Goal: Information Seeking & Learning: Check status

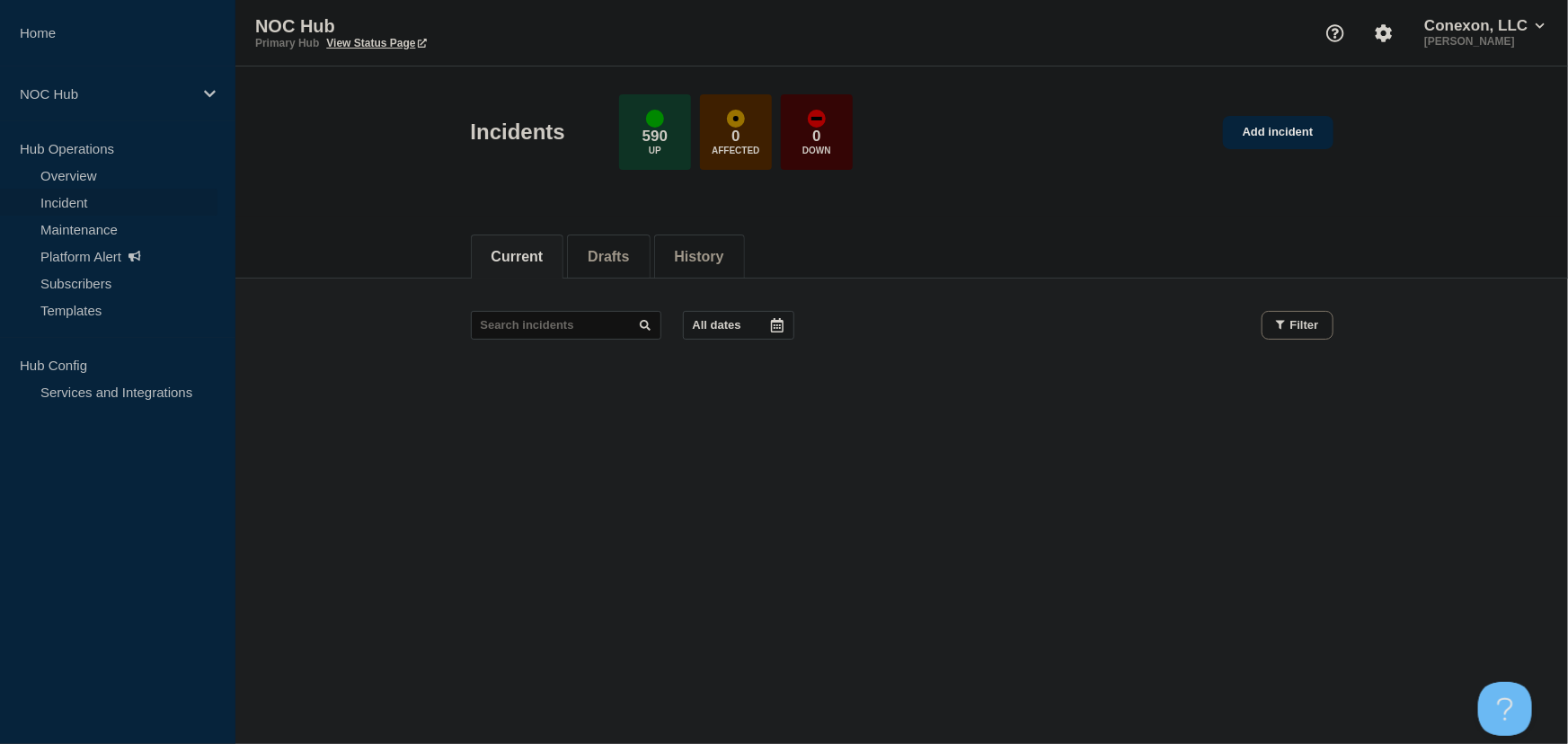
click at [724, 256] on button "History" at bounding box center [699, 257] width 49 height 16
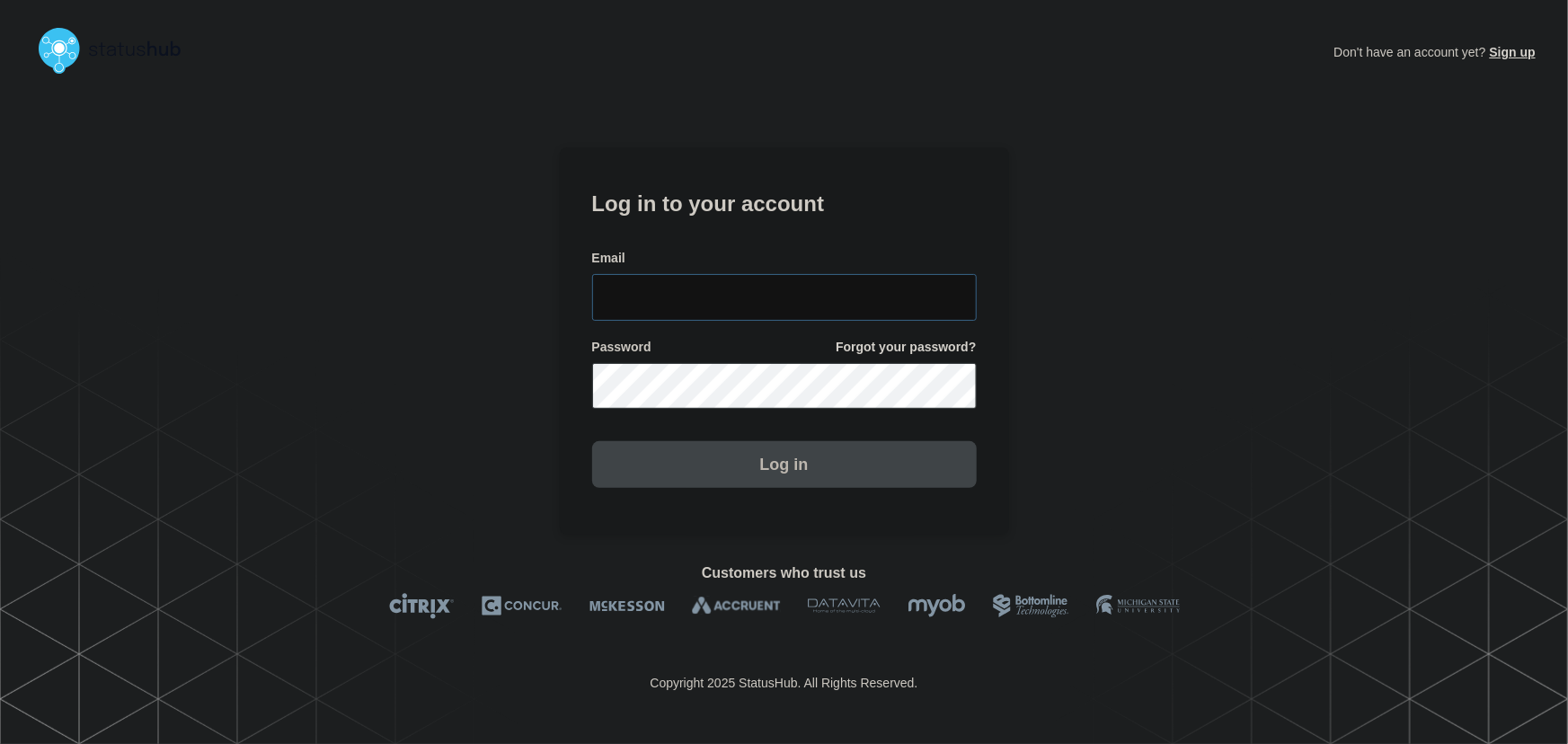
type input "tyler.wolkey@conexon.us"
click at [783, 288] on input "tyler.wolkey@conexon.us" at bounding box center [784, 297] width 385 height 47
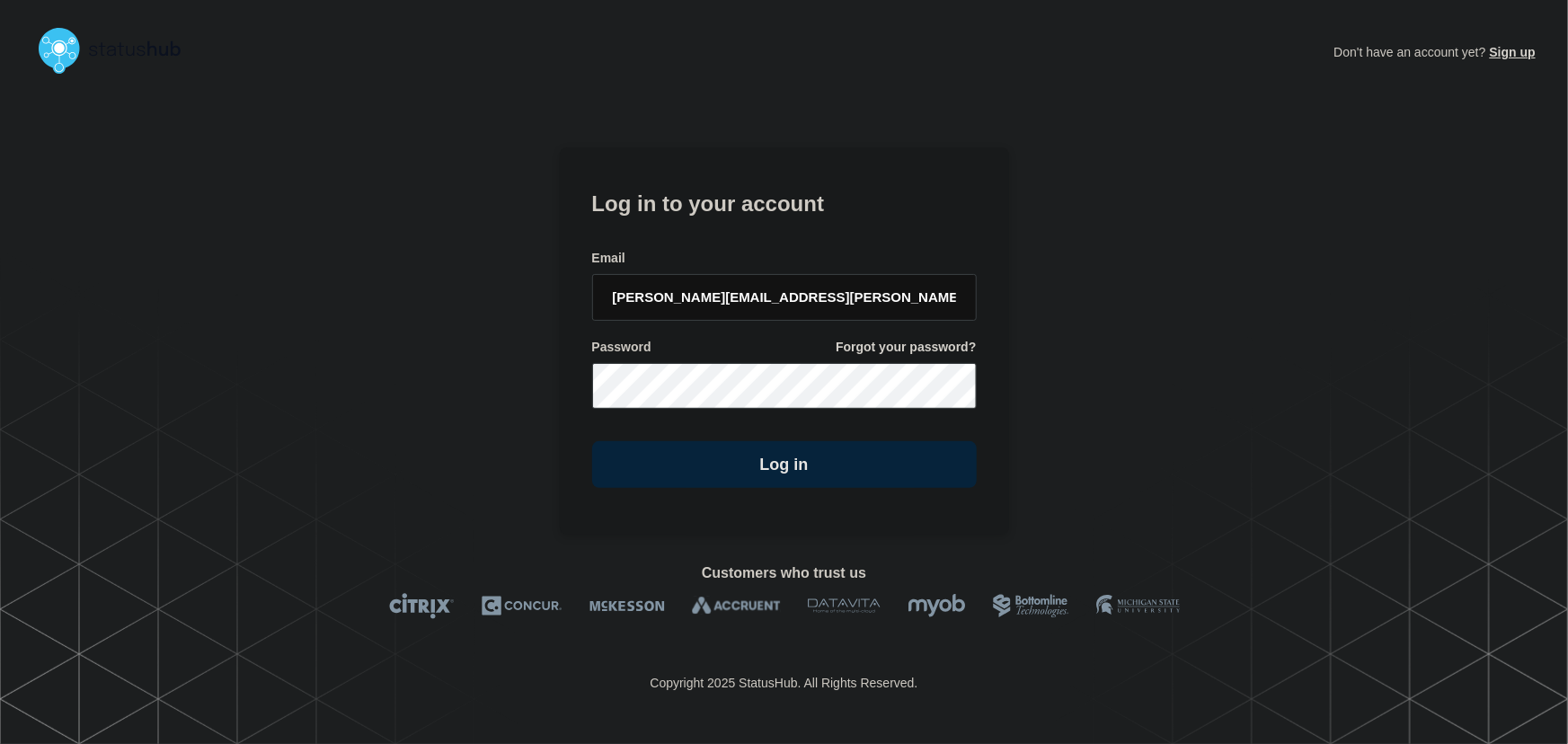
click at [789, 238] on form "Log in to your account Email tyler.wolkey@conexon.us Password Forgot your passw…" at bounding box center [784, 337] width 385 height 304
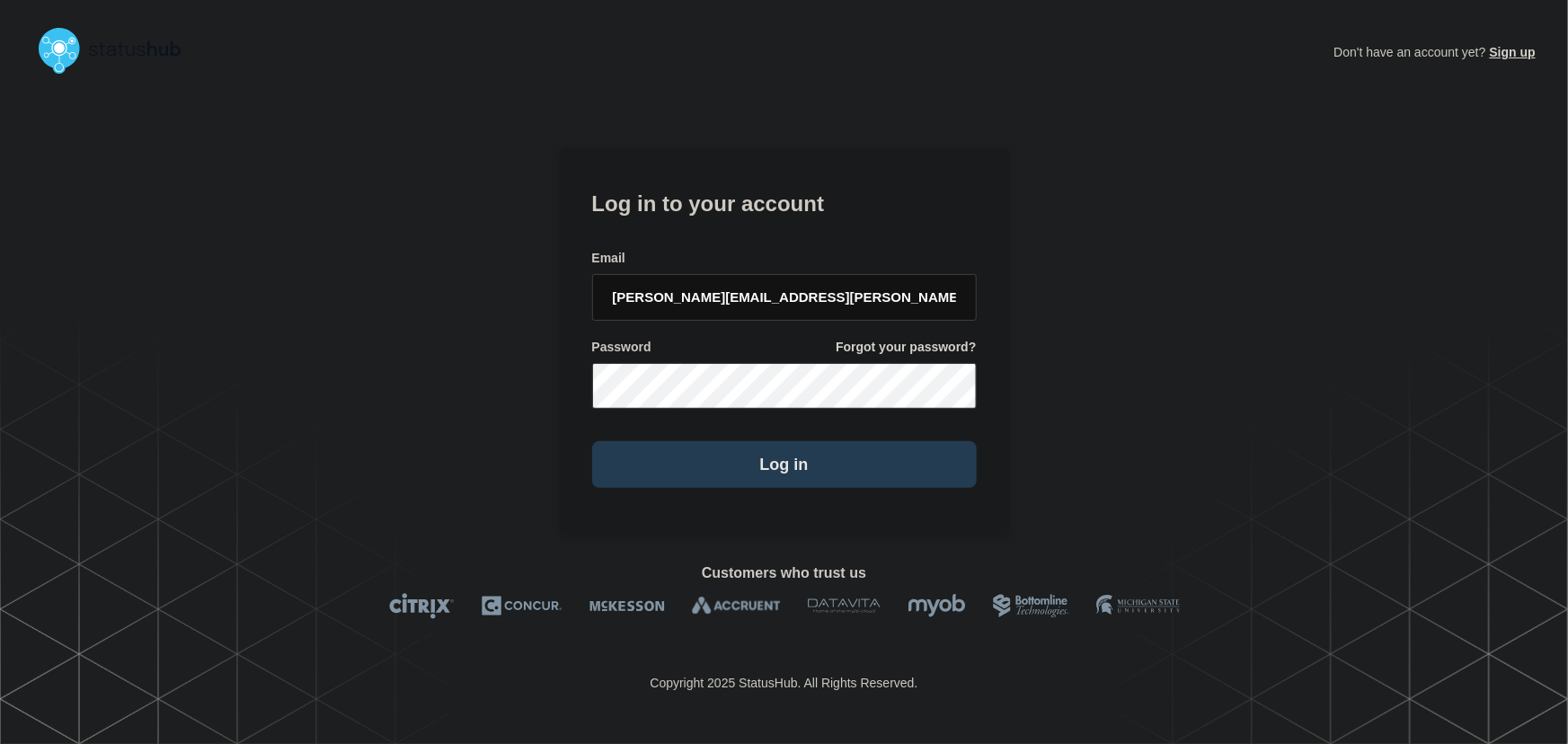
click at [791, 449] on button "Log in" at bounding box center [784, 464] width 385 height 47
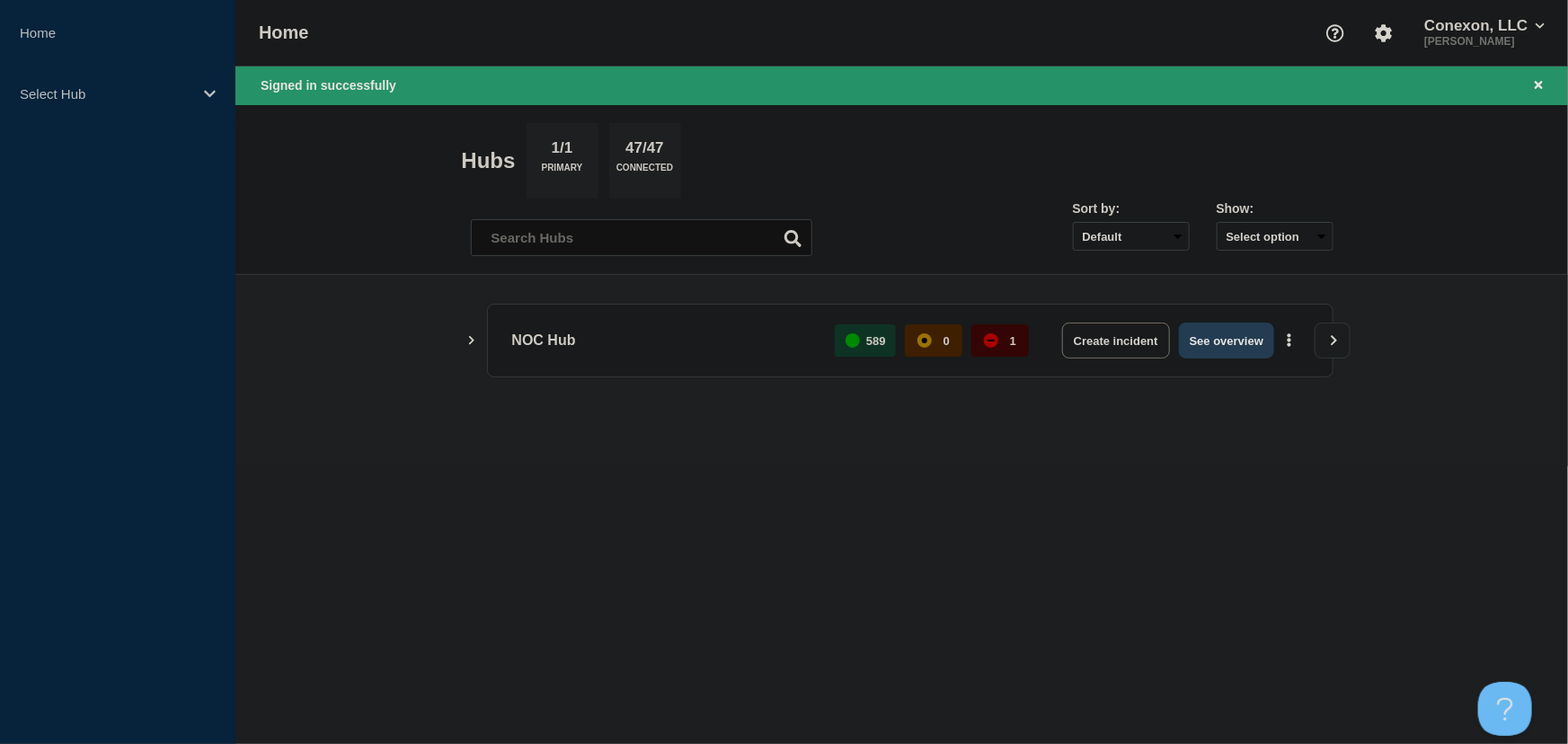
click at [1238, 351] on button "See overview" at bounding box center [1226, 340] width 95 height 36
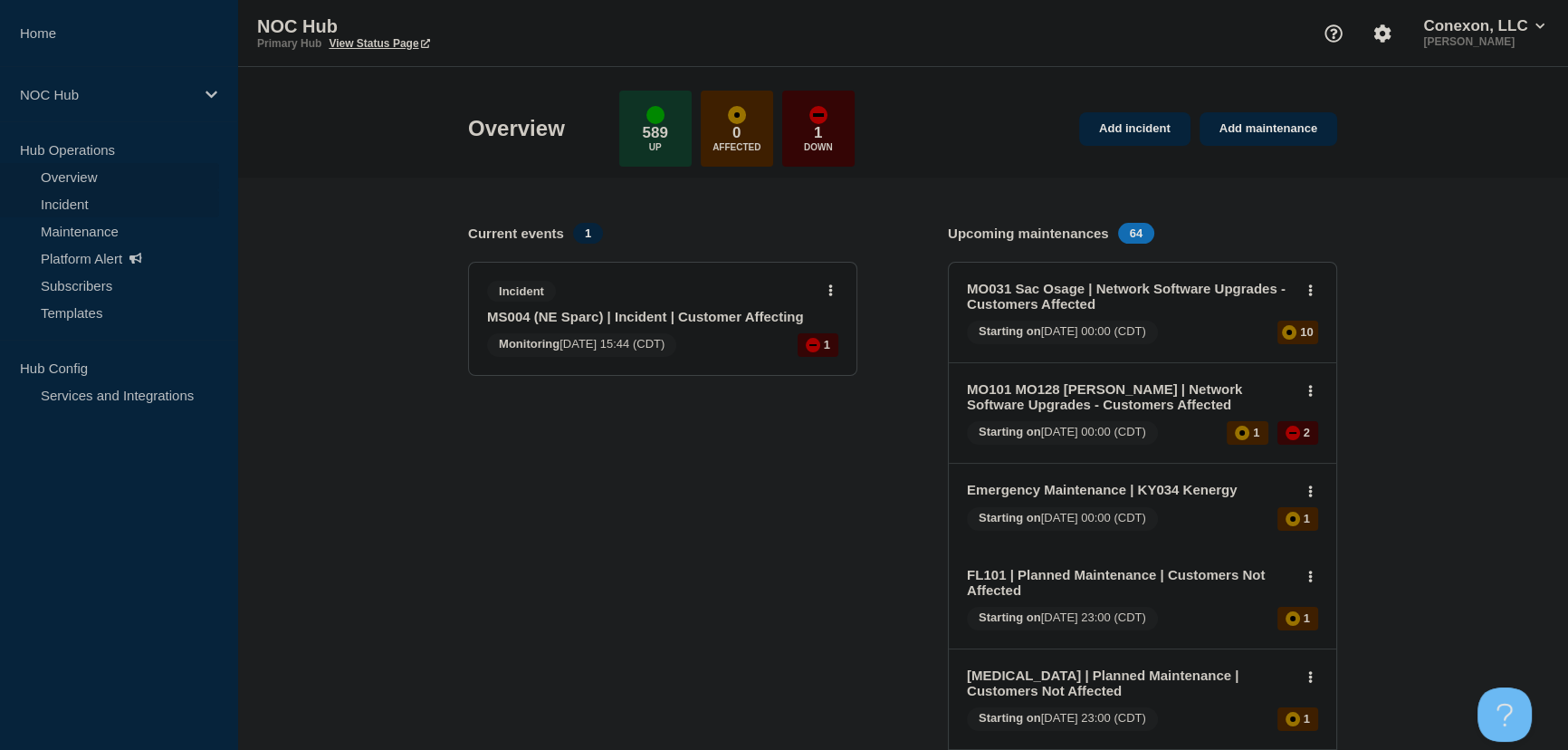
drag, startPoint x: 88, startPoint y: 203, endPoint x: 95, endPoint y: 190, distance: 14.8
click at [88, 203] on link "Incident" at bounding box center [110, 204] width 219 height 27
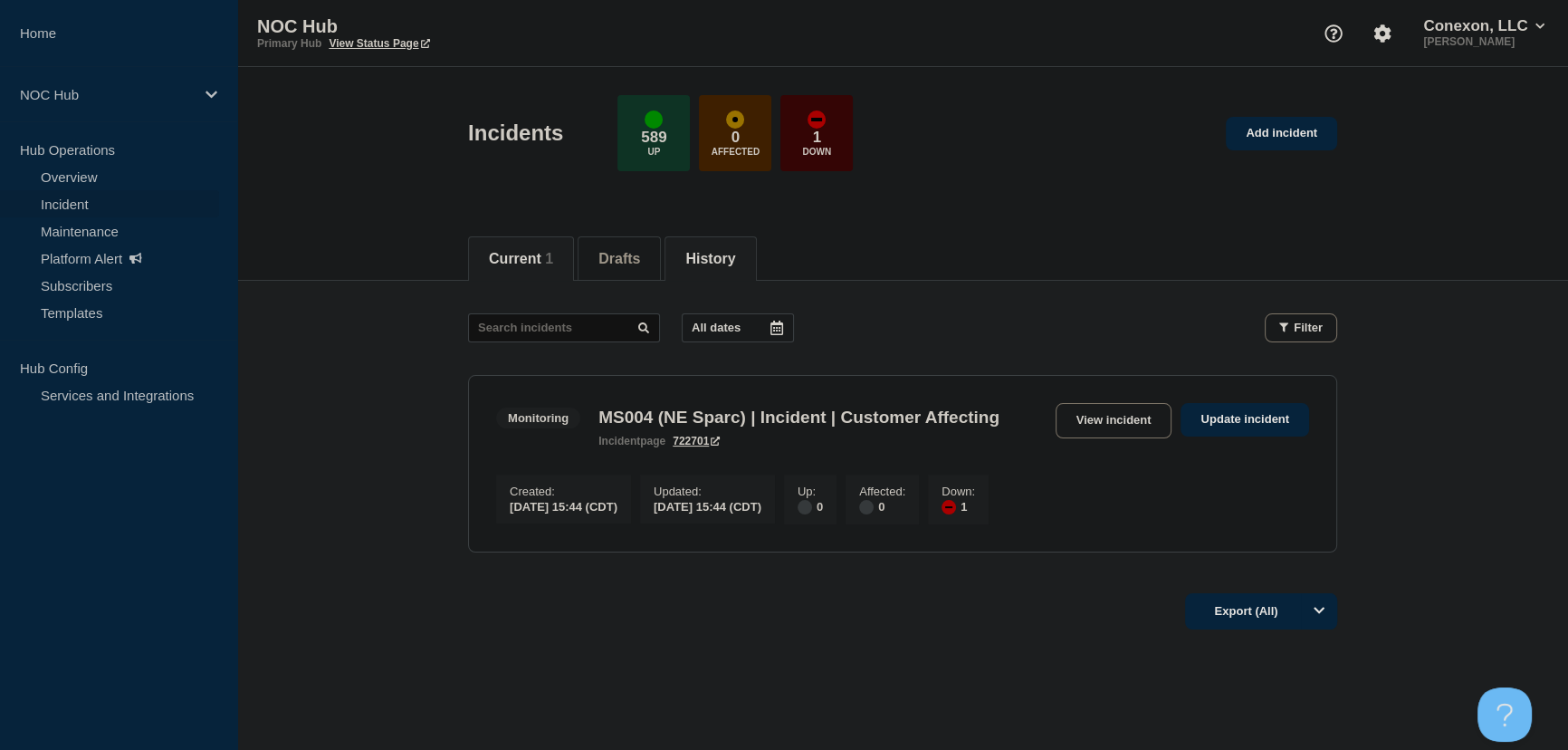
click at [724, 260] on button "History" at bounding box center [710, 259] width 49 height 16
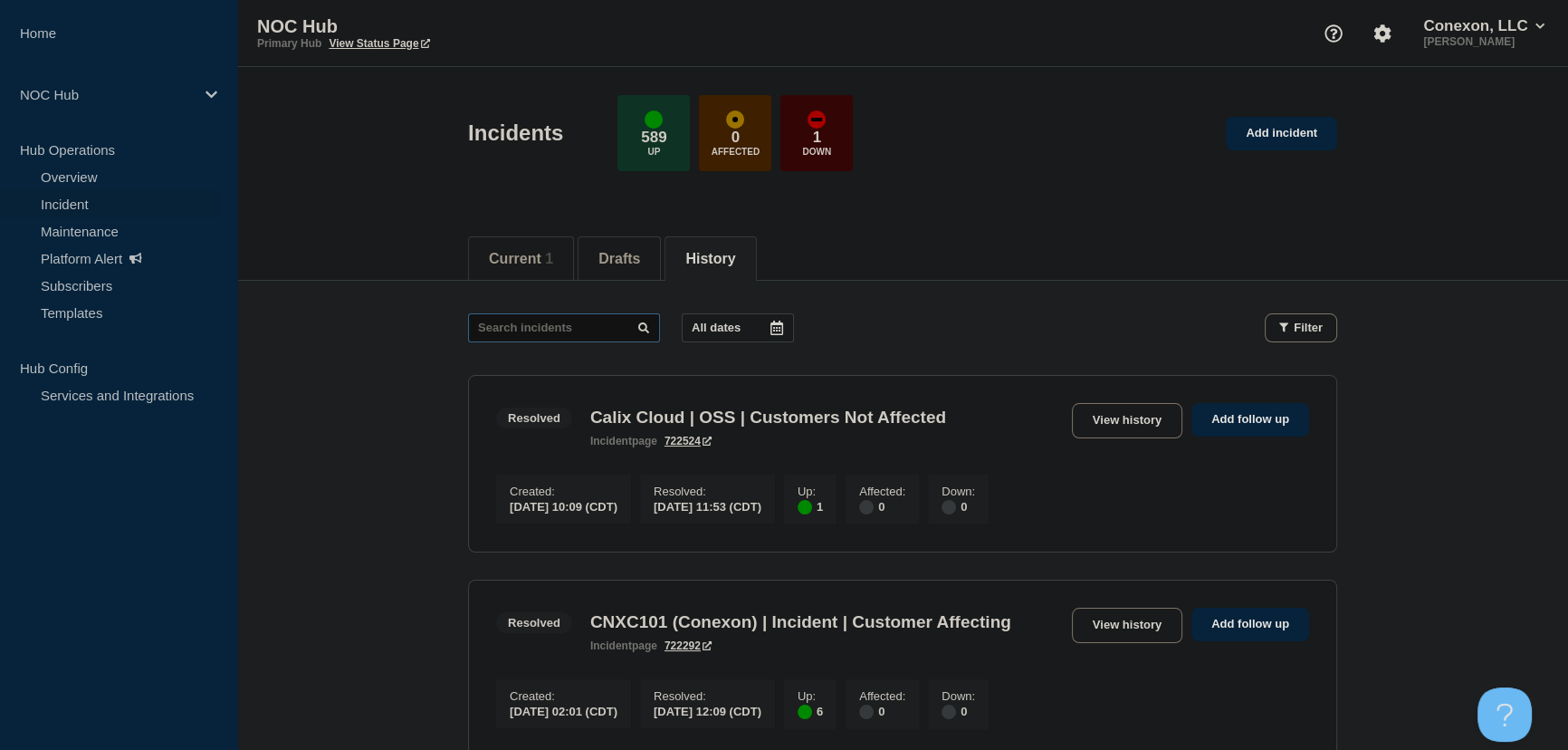
click at [528, 331] on input "text" at bounding box center [564, 328] width 192 height 29
type input "mo101"
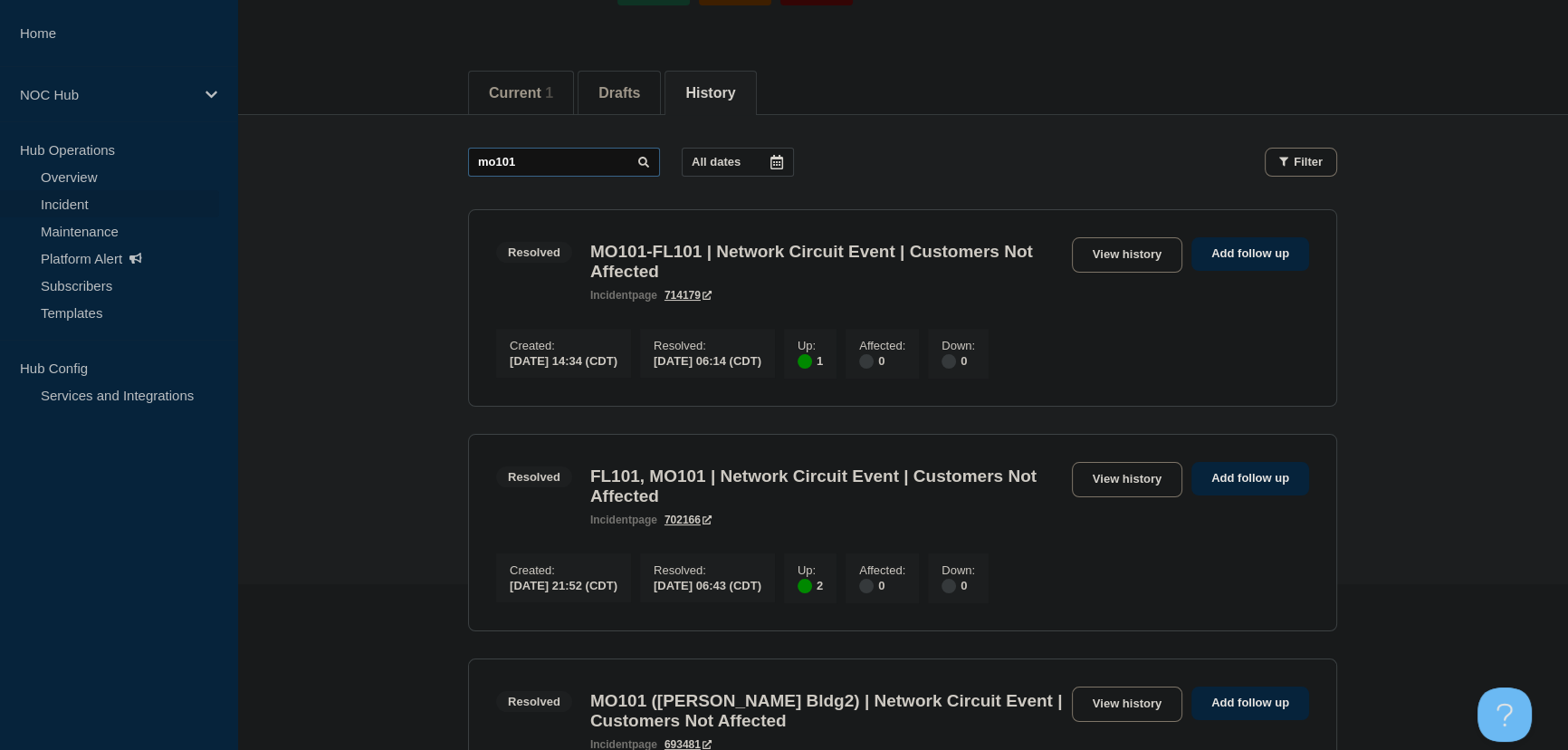
scroll to position [164, 0]
click at [1110, 493] on link "View history" at bounding box center [1127, 481] width 111 height 35
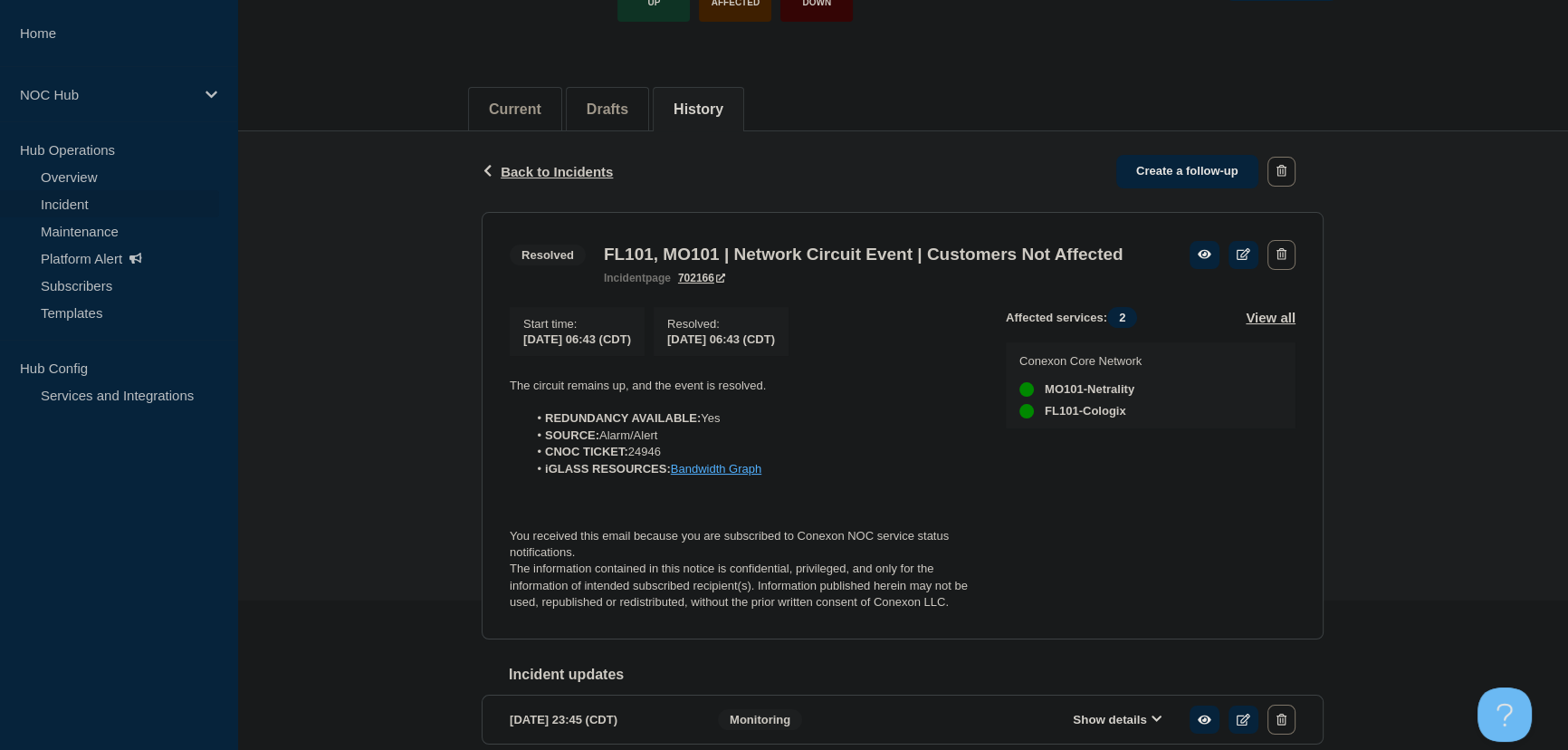
scroll to position [164, 0]
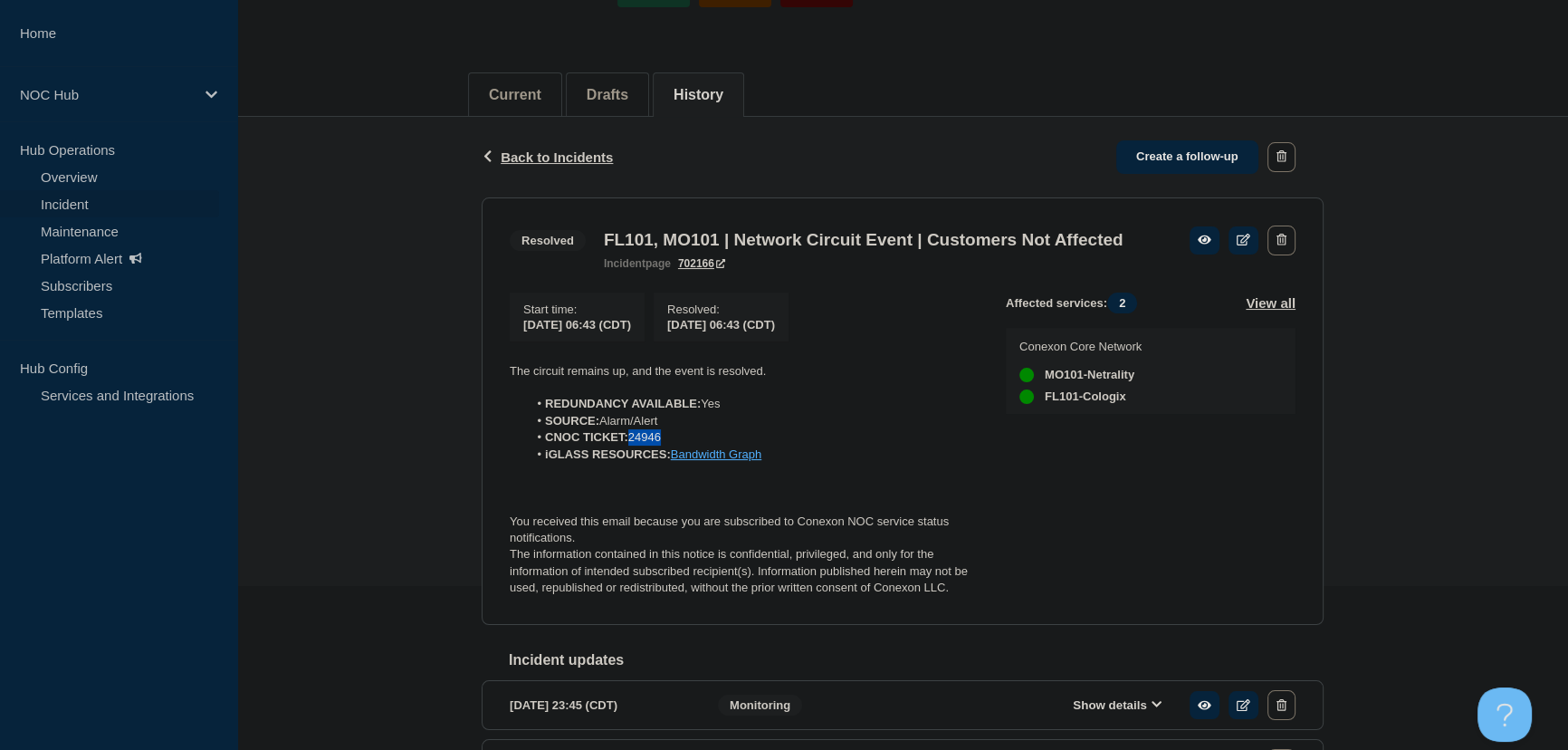
drag, startPoint x: 632, startPoint y: 470, endPoint x: 688, endPoint y: 463, distance: 56.4
click at [688, 445] on li "CNOC TICKET: 24946" at bounding box center [752, 437] width 450 height 16
copy li "24946"
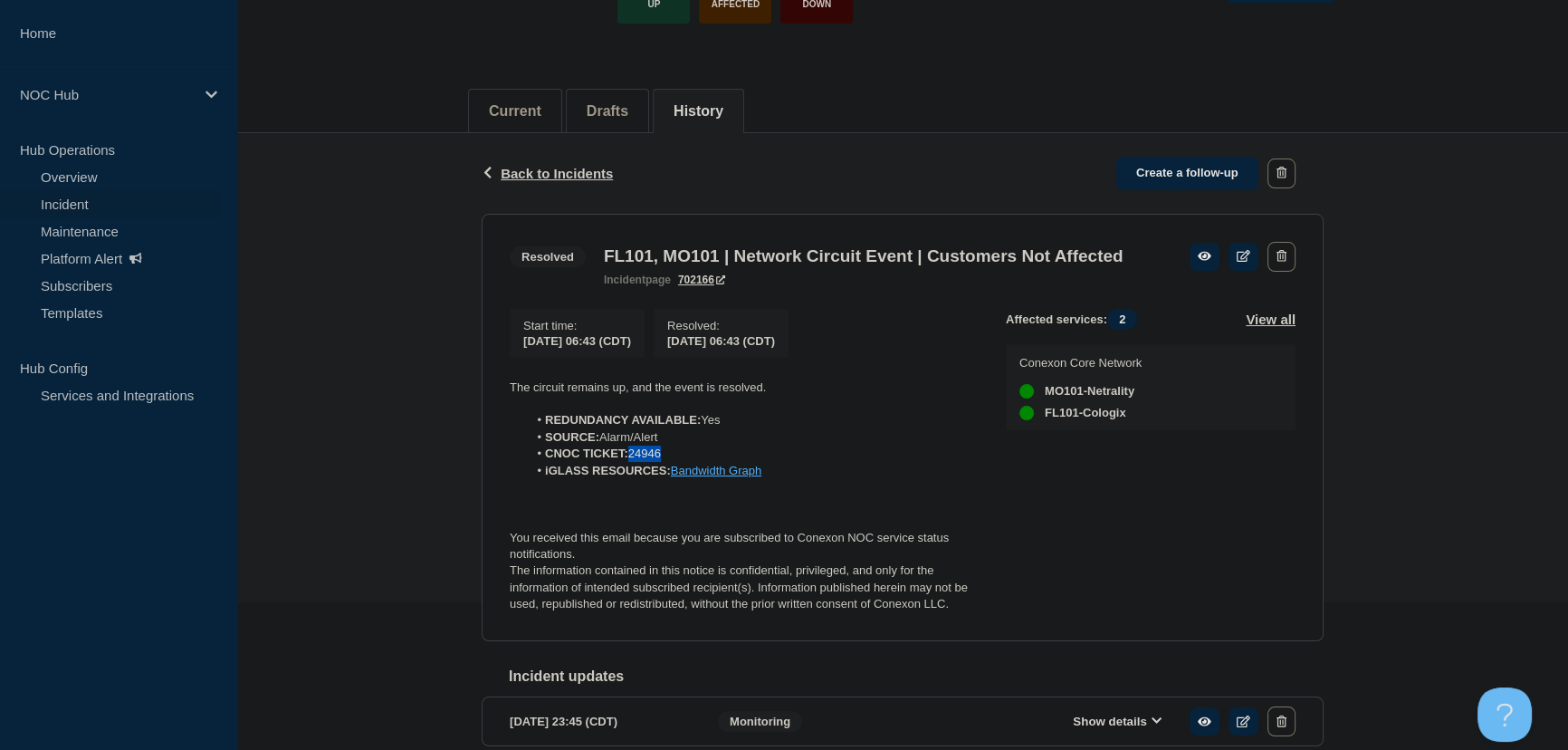
scroll to position [129, 0]
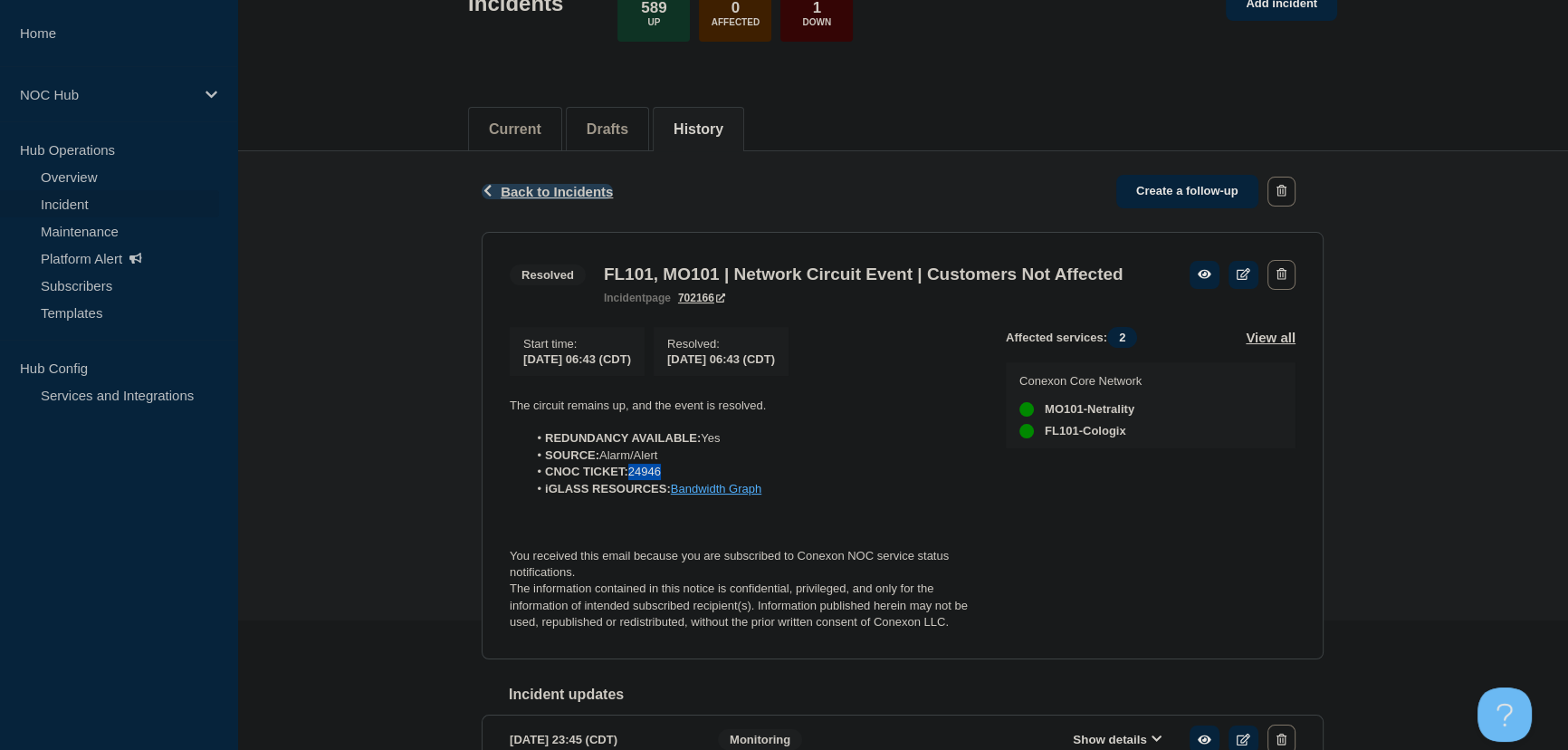
click at [555, 194] on span "Back to Incidents" at bounding box center [557, 192] width 112 height 16
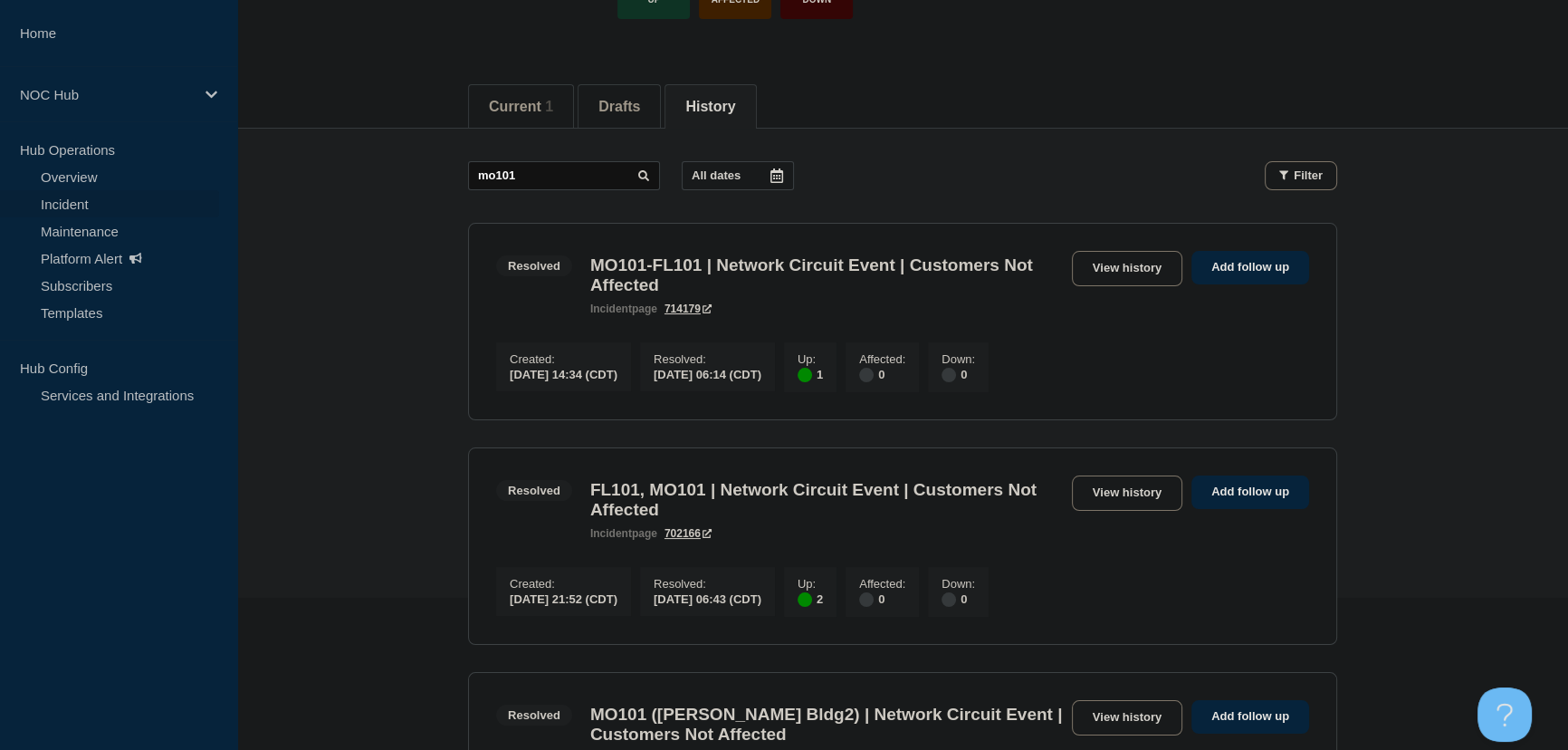
scroll to position [164, 0]
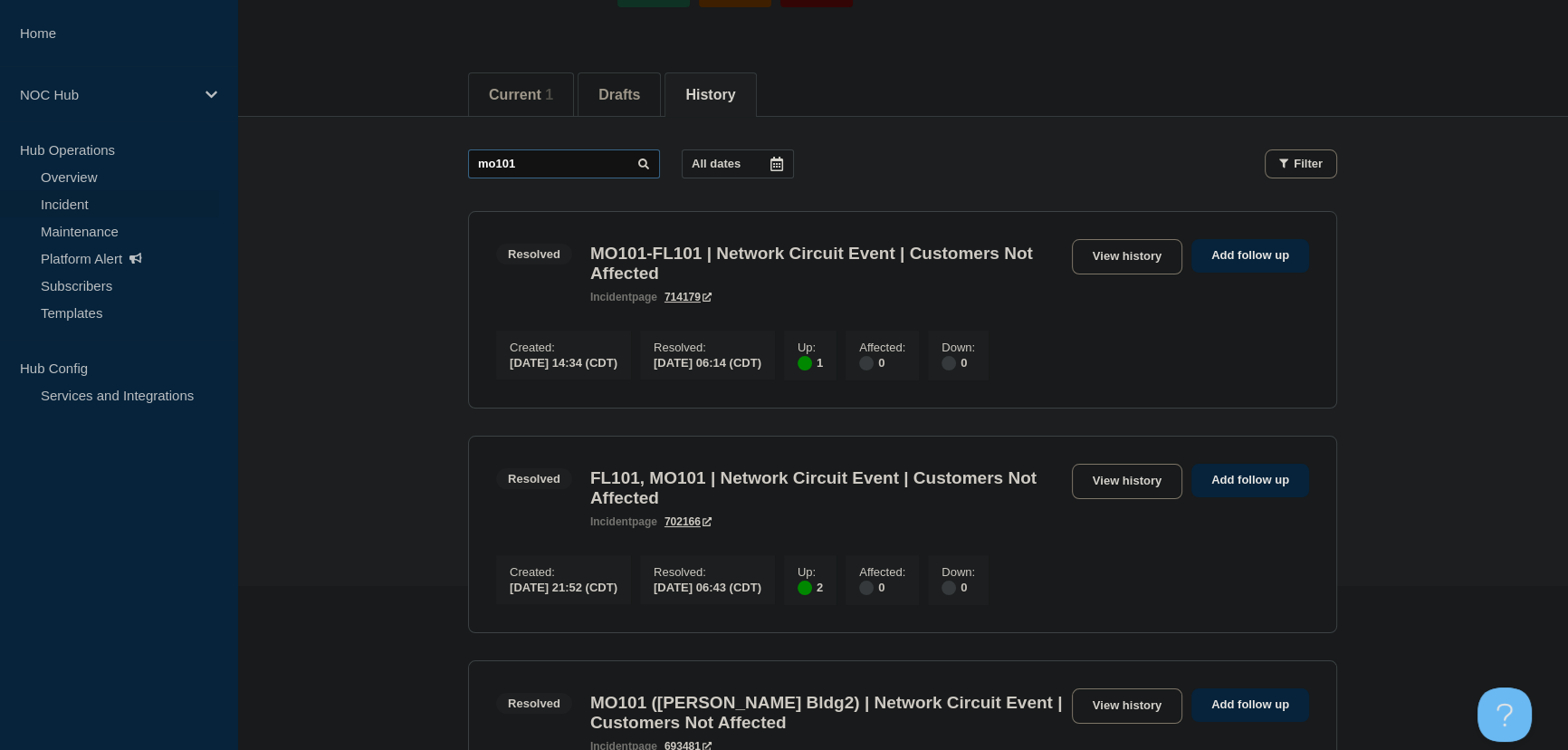
click at [544, 166] on input "mo101" at bounding box center [564, 164] width 192 height 29
click at [416, 222] on main "mo101 All dates Filter Resolved 1 Up MO101-FL101 | Network Circuit Event | Cust…" at bounding box center [903, 612] width 1330 height 993
click at [1116, 248] on link "View history" at bounding box center [1127, 256] width 111 height 35
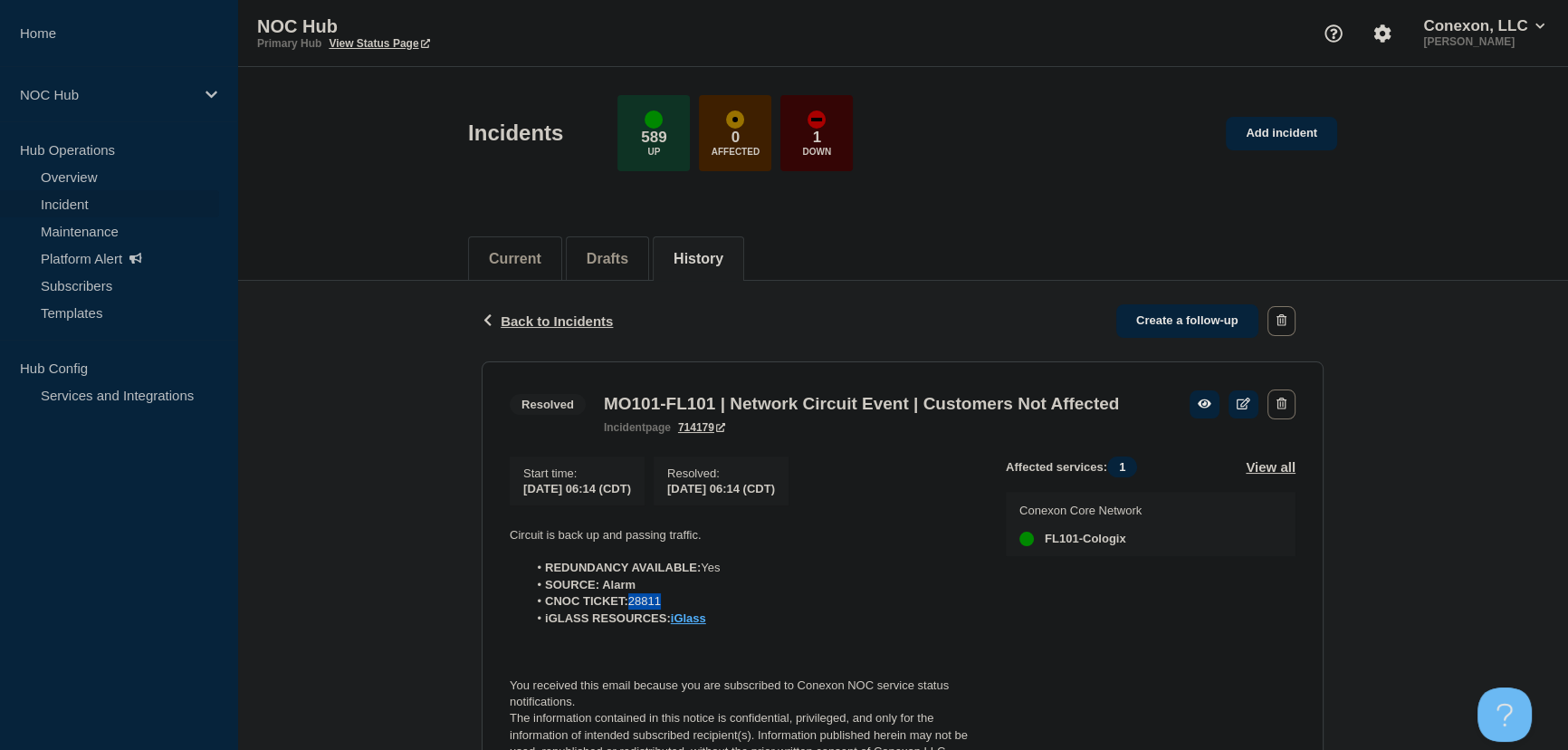
drag, startPoint x: 632, startPoint y: 630, endPoint x: 671, endPoint y: 630, distance: 39.0
click at [671, 609] on li "CNOC TICKET: 28811" at bounding box center [752, 601] width 450 height 16
copy li "28811"
click at [580, 325] on span "Back to Incidents" at bounding box center [557, 321] width 112 height 16
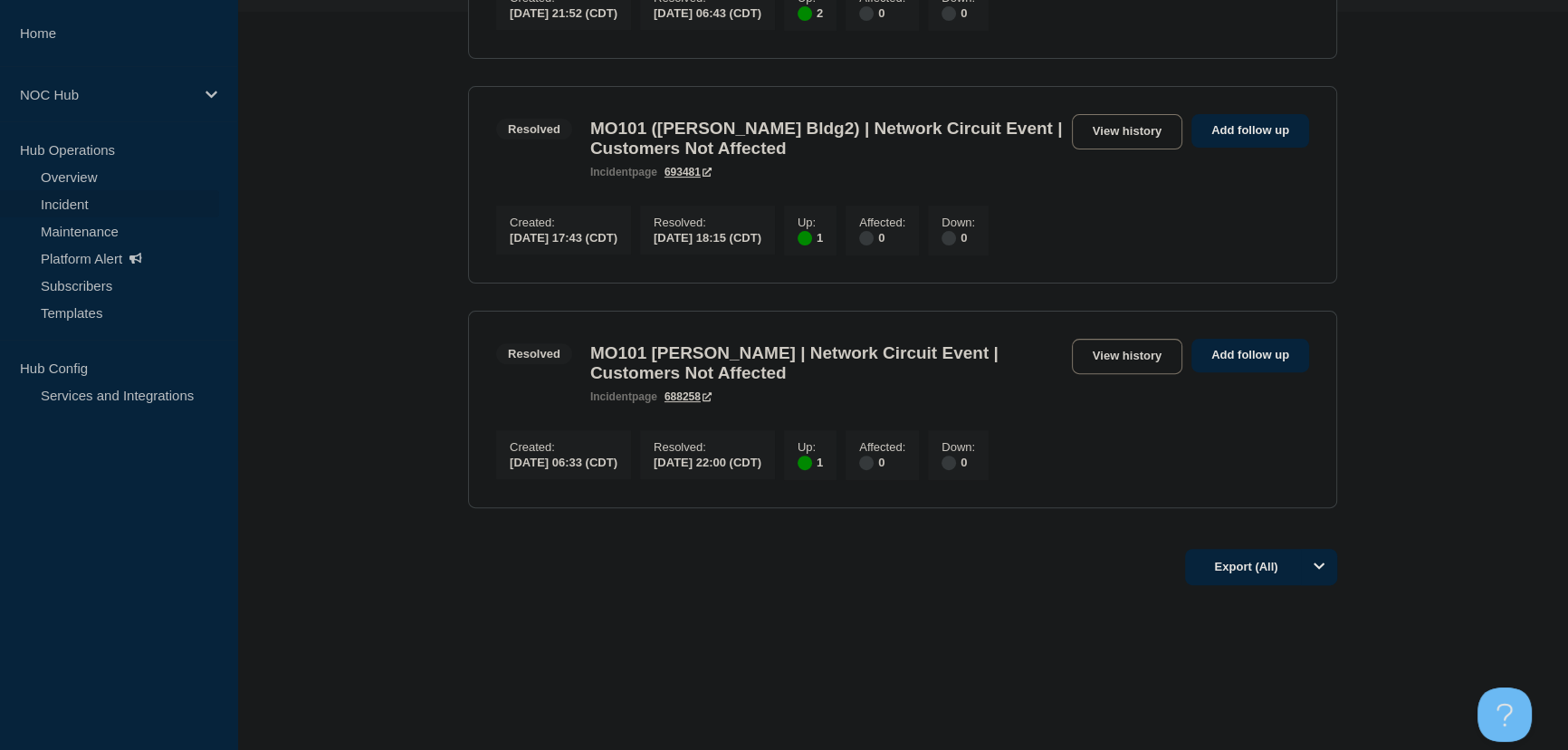
scroll to position [772, 0]
click at [1118, 341] on link "View history" at bounding box center [1127, 356] width 111 height 35
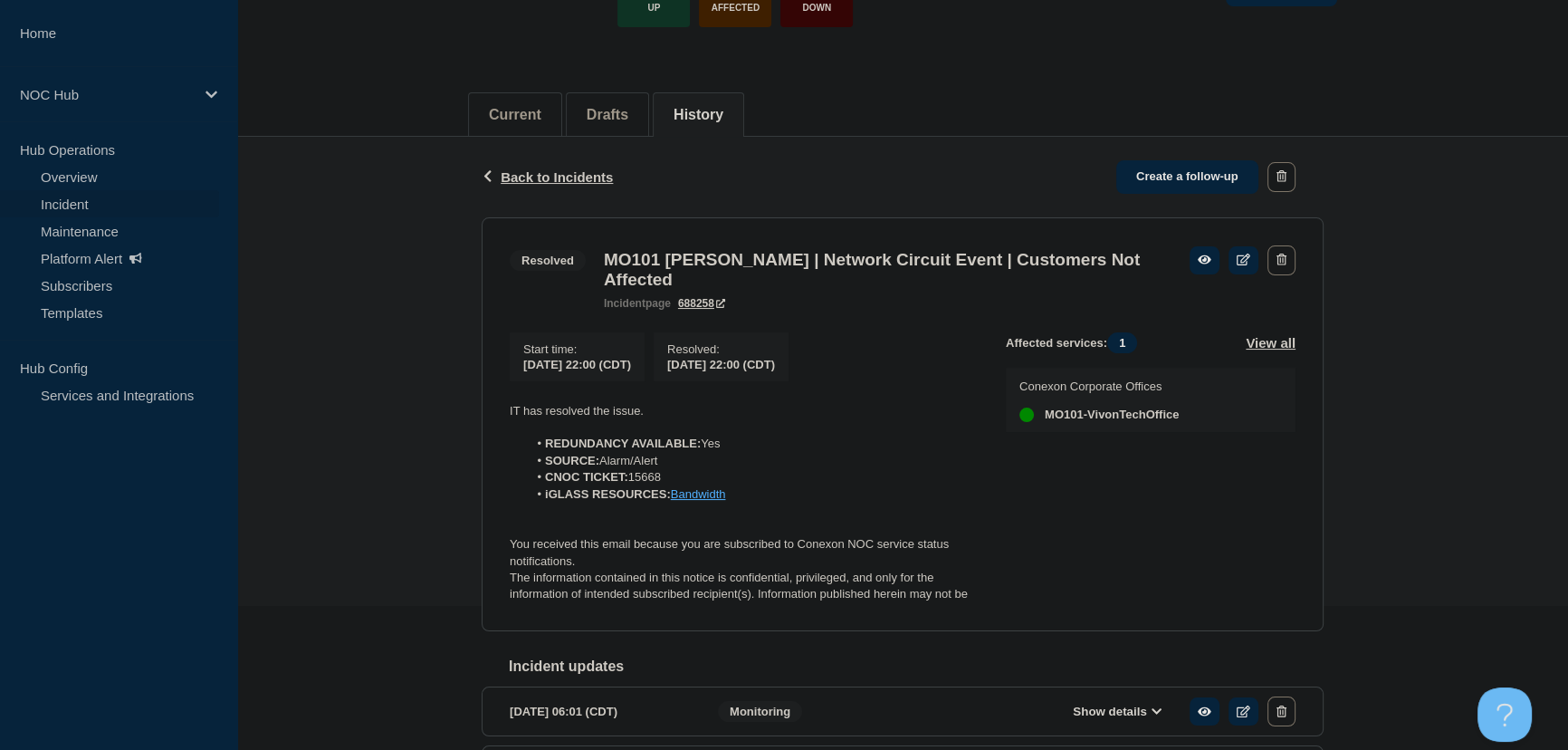
scroll to position [246, 0]
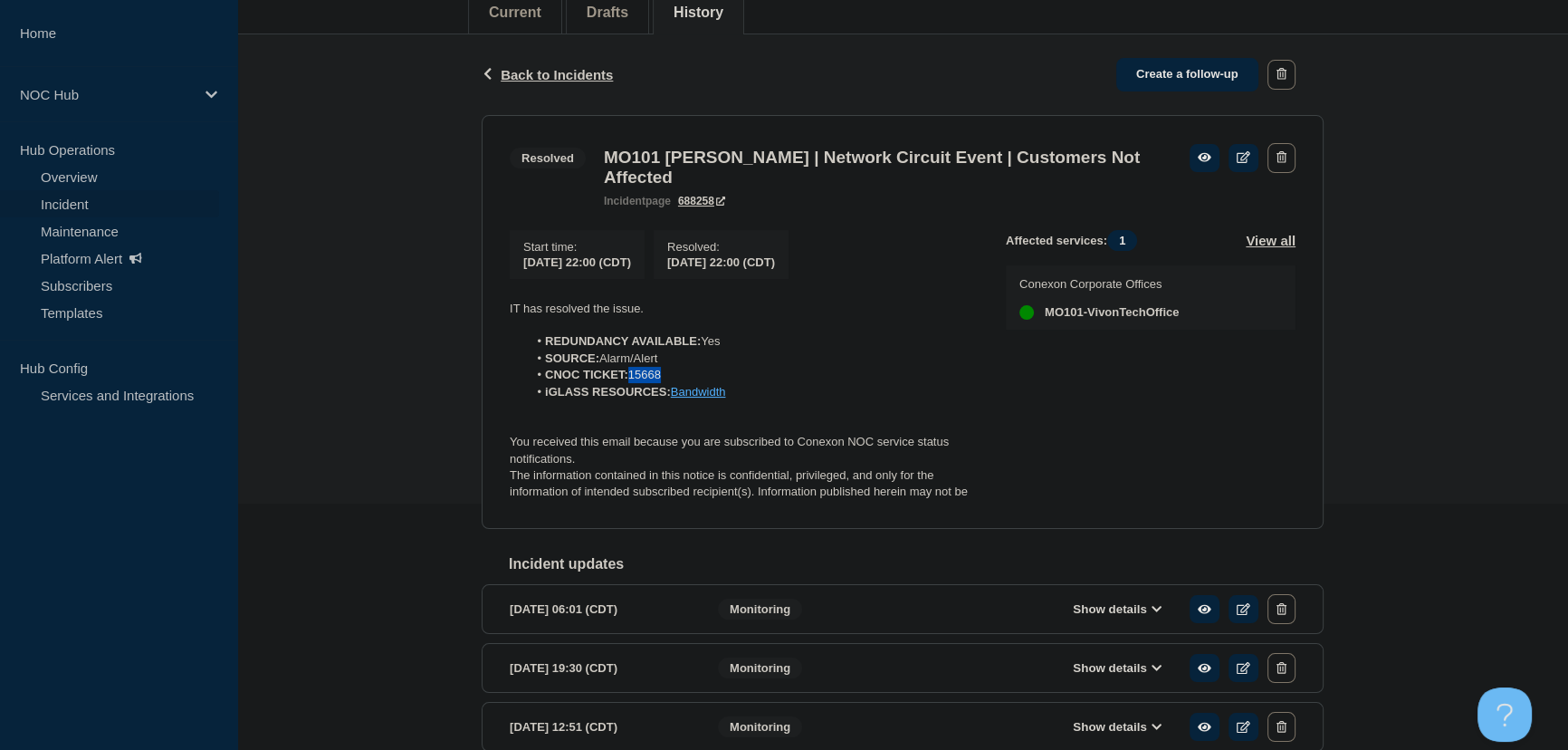
drag, startPoint x: 633, startPoint y: 383, endPoint x: 683, endPoint y: 380, distance: 50.1
click at [683, 380] on li "CNOC TICKET: 15668" at bounding box center [752, 375] width 450 height 16
copy li "15668"
click at [565, 77] on span "Back to Incidents" at bounding box center [557, 75] width 112 height 16
